Goal: Information Seeking & Learning: Compare options

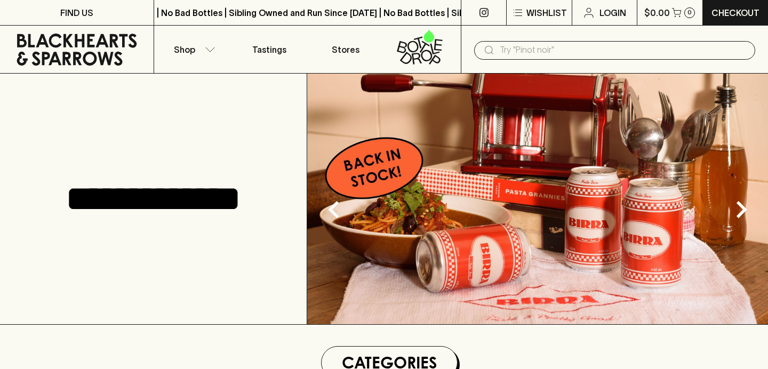
click at [366, 183] on img at bounding box center [537, 199] width 461 height 251
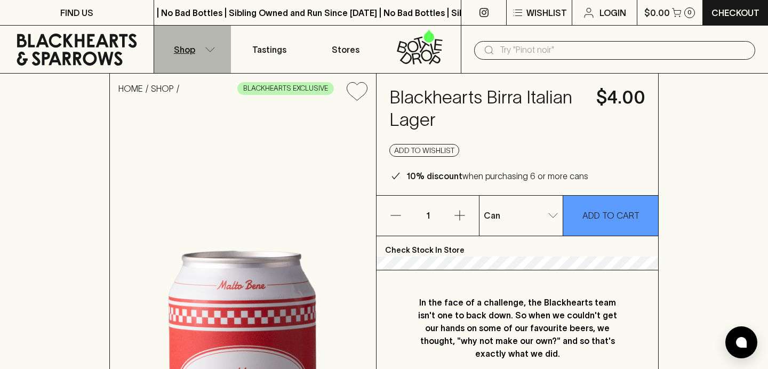
click at [198, 50] on button "Shop" at bounding box center [192, 49] width 77 height 47
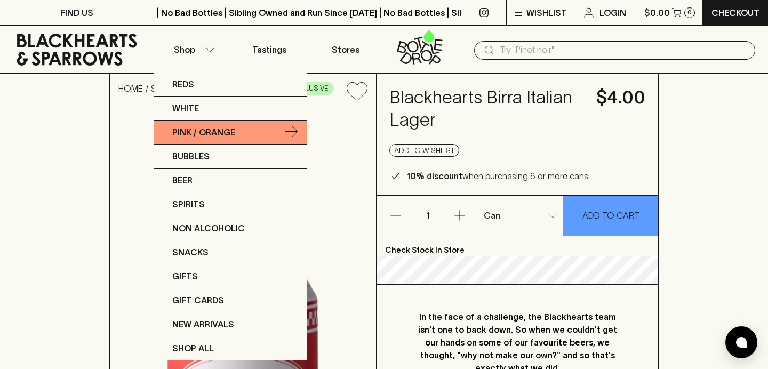
click at [188, 134] on p "Pink / Orange" at bounding box center [203, 132] width 63 height 13
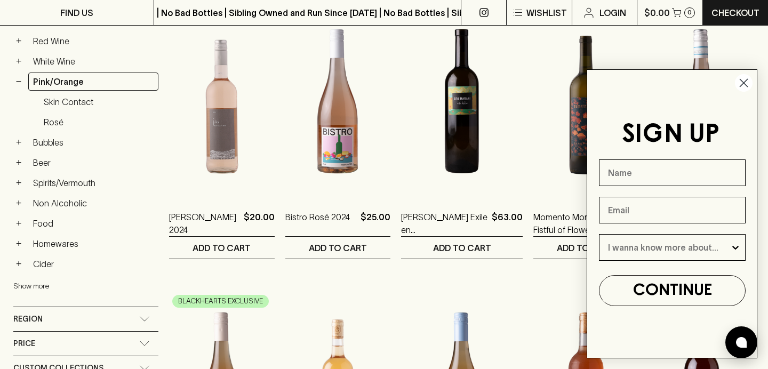
scroll to position [209, 0]
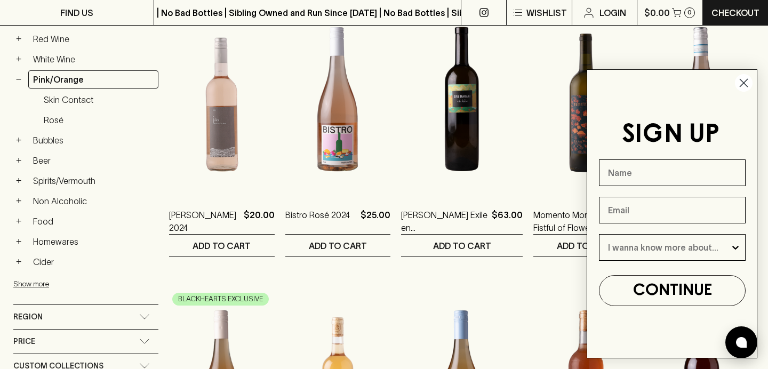
click at [745, 77] on circle "Close dialog" at bounding box center [744, 83] width 18 height 18
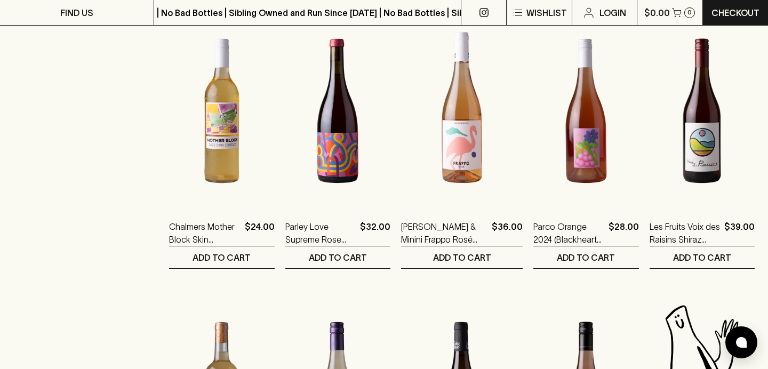
scroll to position [1031, 0]
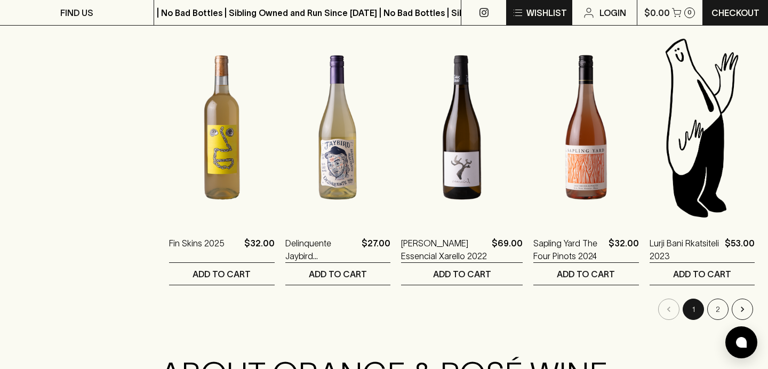
drag, startPoint x: 341, startPoint y: 99, endPoint x: 552, endPoint y: 0, distance: 232.7
click at [0, 0] on div "FIND US | No Bad Bottles | Sibling Owned and Run Since 2006 | No Bad Bottles | …" at bounding box center [384, 88] width 768 height 2238
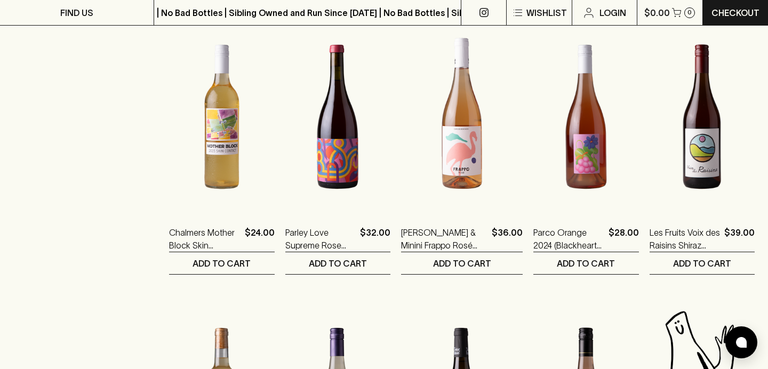
scroll to position [760, 0]
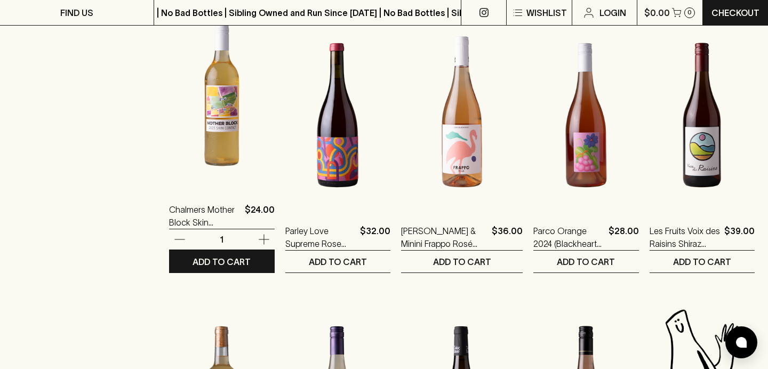
click at [205, 140] on img at bounding box center [221, 94] width 105 height 187
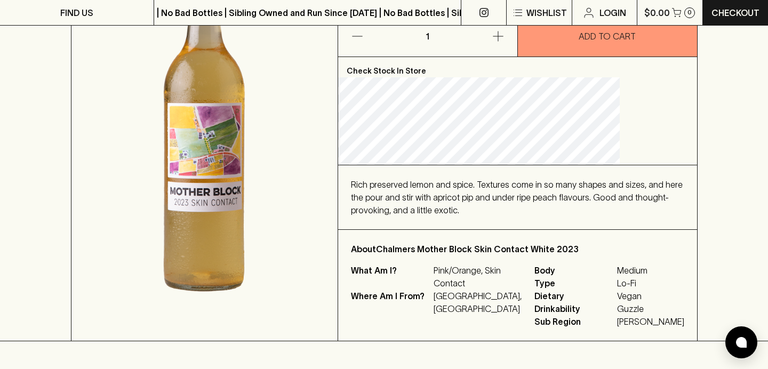
scroll to position [205, 0]
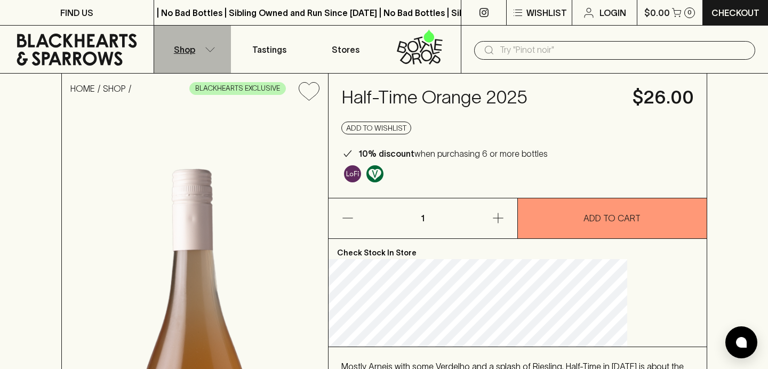
click at [197, 50] on button "Shop" at bounding box center [192, 49] width 77 height 47
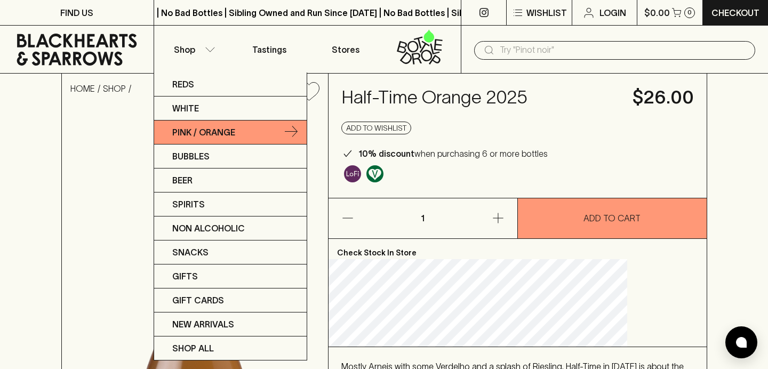
click at [234, 129] on p "Pink / Orange" at bounding box center [203, 132] width 63 height 13
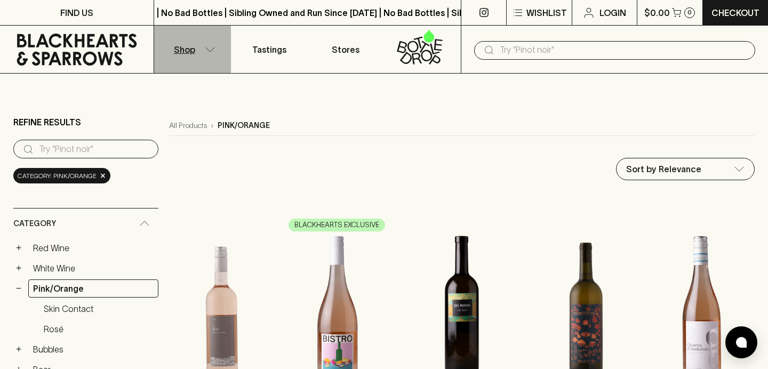
click at [212, 47] on icon "button" at bounding box center [210, 49] width 11 height 5
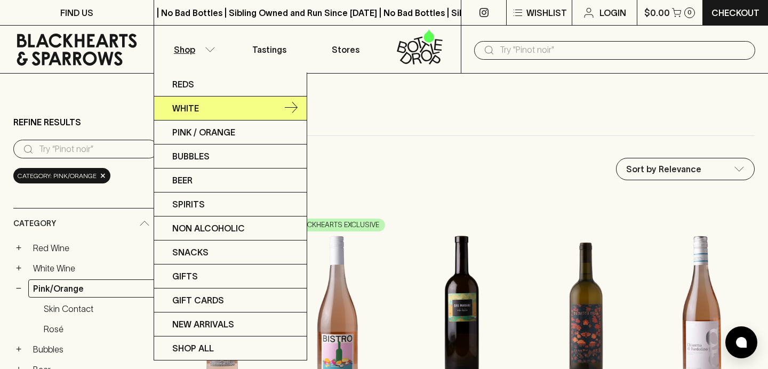
click at [193, 110] on p "White" at bounding box center [185, 108] width 27 height 13
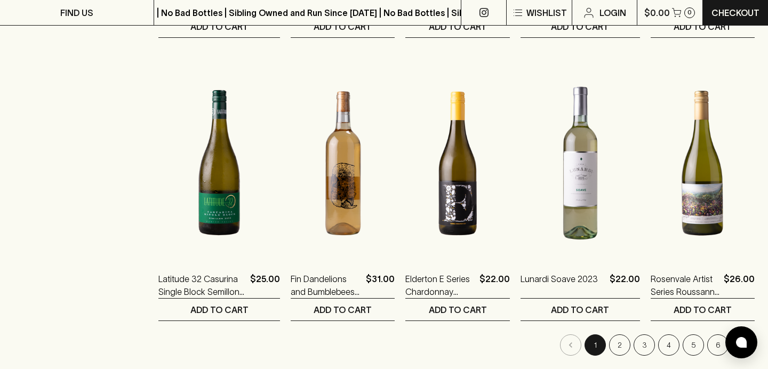
scroll to position [1175, 0]
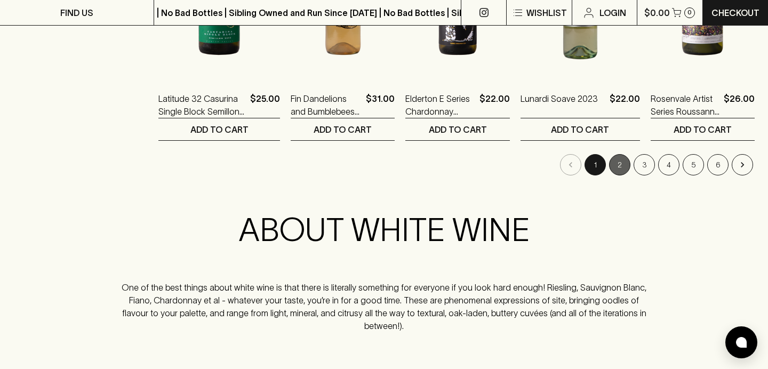
click at [621, 166] on button "2" at bounding box center [619, 164] width 21 height 21
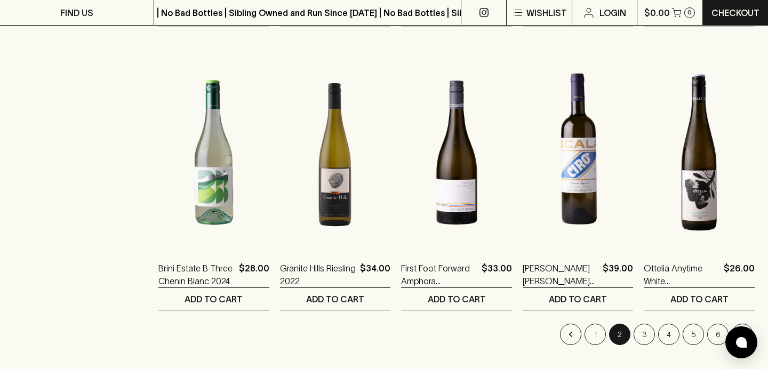
scroll to position [1006, 0]
click at [644, 335] on button "3" at bounding box center [644, 333] width 21 height 21
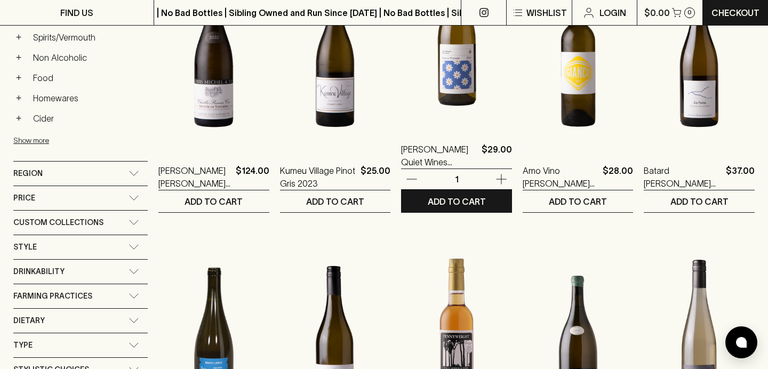
scroll to position [537, 0]
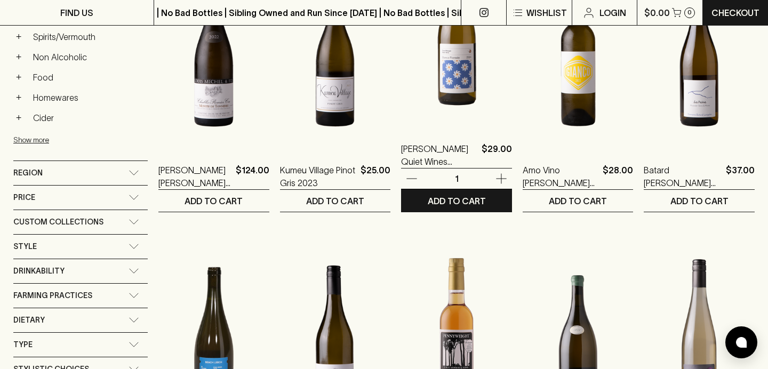
click at [483, 80] on img at bounding box center [456, 33] width 111 height 187
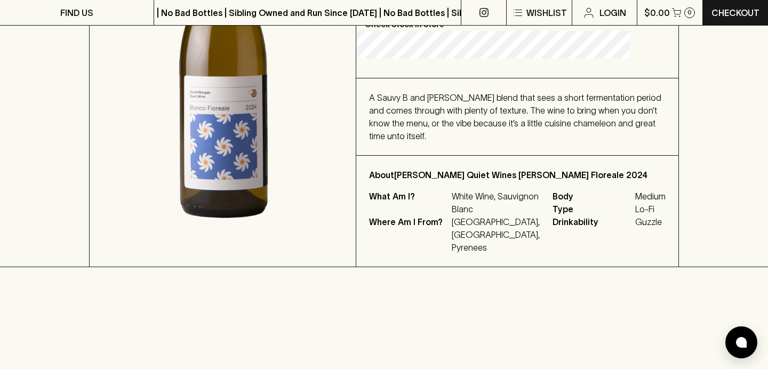
scroll to position [171, 0]
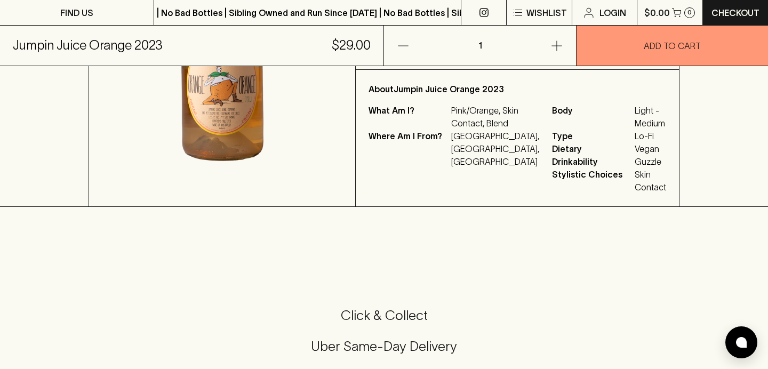
scroll to position [475, 0]
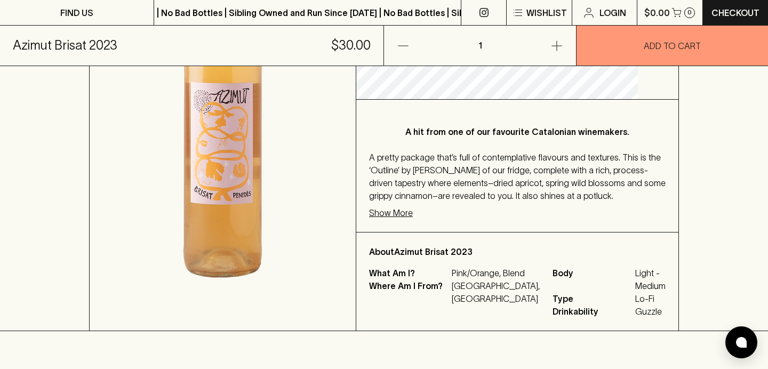
scroll to position [249, 0]
click at [413, 214] on p "Show More" at bounding box center [391, 211] width 44 height 13
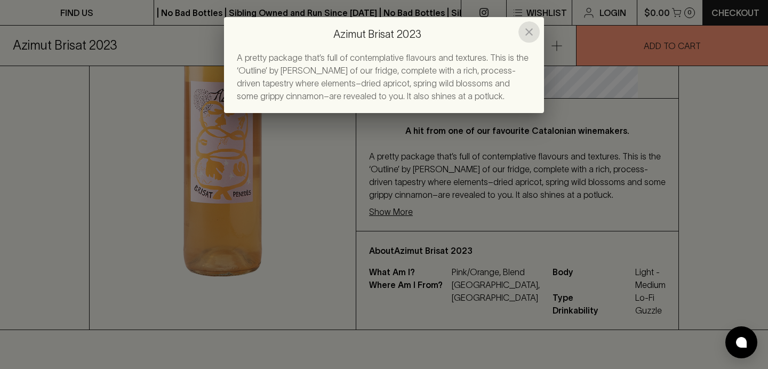
click at [532, 29] on icon "close" at bounding box center [529, 32] width 13 height 13
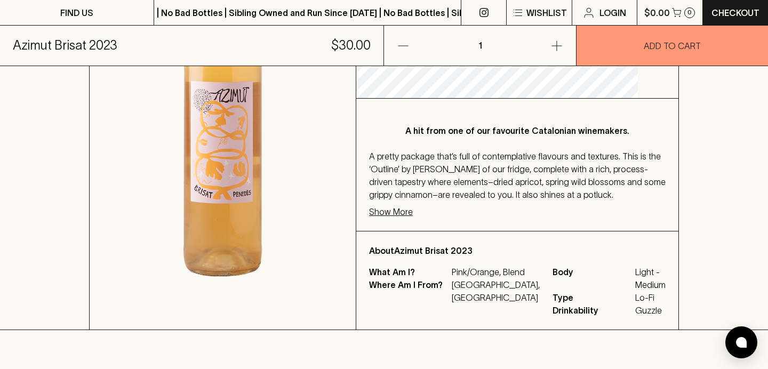
click at [413, 209] on p "Show More" at bounding box center [391, 211] width 44 height 13
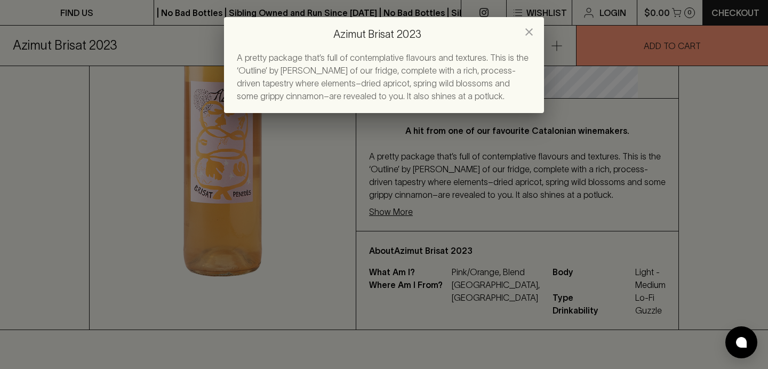
click at [530, 26] on icon "close" at bounding box center [529, 32] width 13 height 13
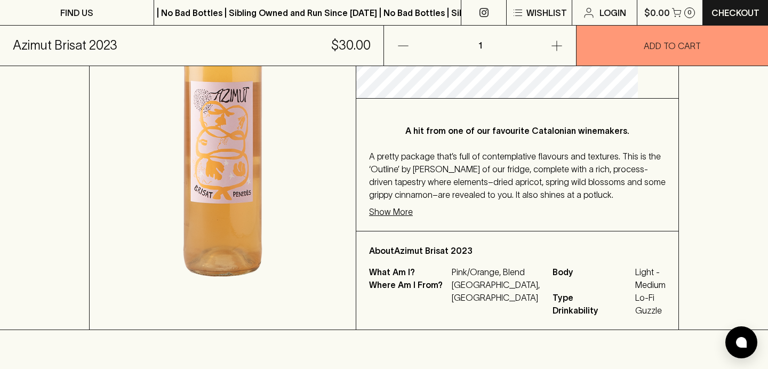
click at [498, 225] on div "A hit from one of our favourite Catalonian winemakers. A pretty package that’s …" at bounding box center [517, 165] width 322 height 132
click at [324, 144] on img at bounding box center [223, 95] width 266 height 469
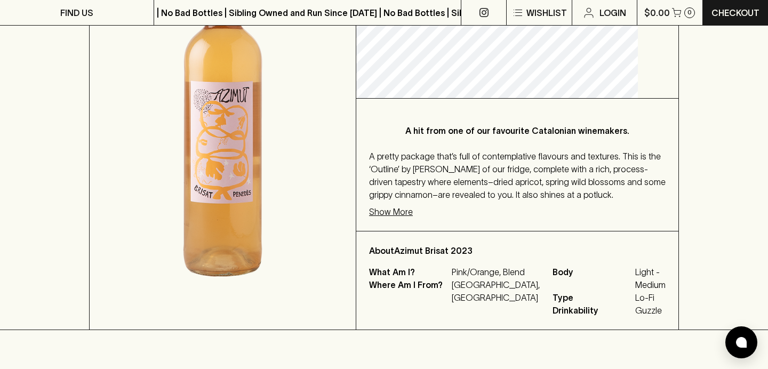
scroll to position [67, 0]
